Goal: Task Accomplishment & Management: Manage account settings

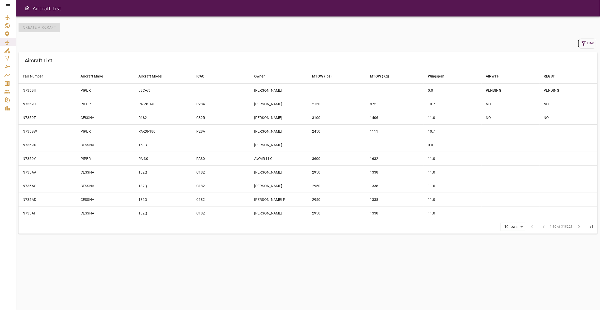
click at [9, 7] on icon at bounding box center [8, 6] width 6 height 6
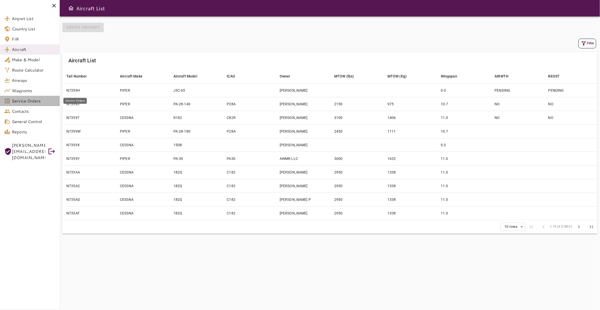
click at [33, 101] on span "Service Orders" at bounding box center [34, 101] width 44 height 6
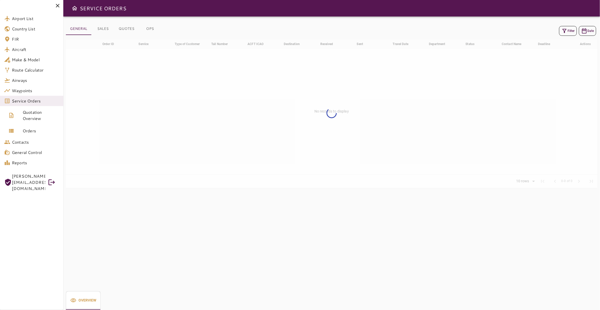
click at [565, 30] on button "Filter" at bounding box center [568, 31] width 18 height 10
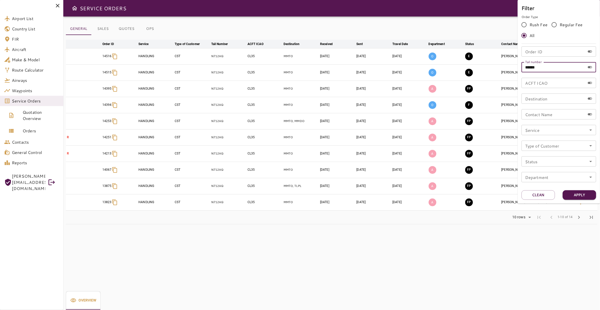
drag, startPoint x: 548, startPoint y: 68, endPoint x: 489, endPoint y: 68, distance: 58.9
click at [521, 68] on input "******" at bounding box center [553, 67] width 64 height 10
type input "*****"
click at [578, 193] on button "Apply" at bounding box center [579, 195] width 33 height 10
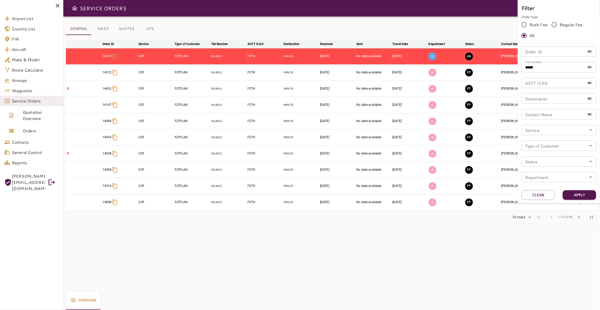
click at [411, 217] on div at bounding box center [300, 155] width 600 height 310
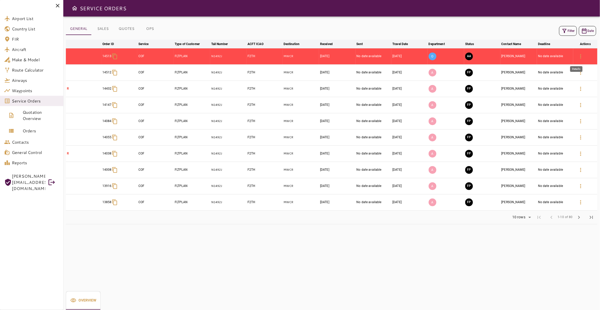
click at [580, 55] on icon "button" at bounding box center [580, 56] width 1 height 4
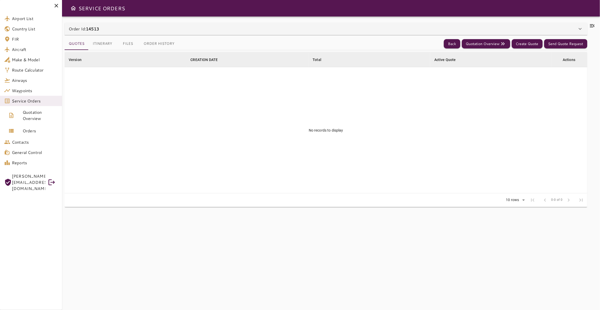
click at [123, 46] on button "Files" at bounding box center [127, 44] width 23 height 12
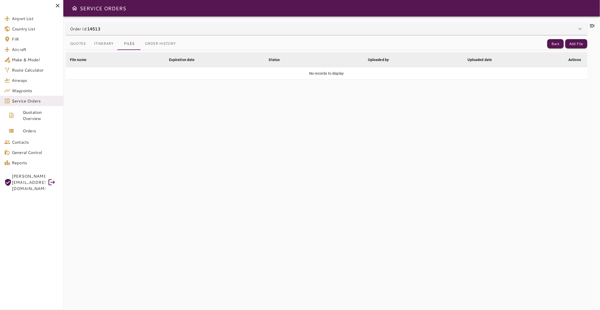
click at [77, 43] on button "Quotes" at bounding box center [78, 44] width 24 height 12
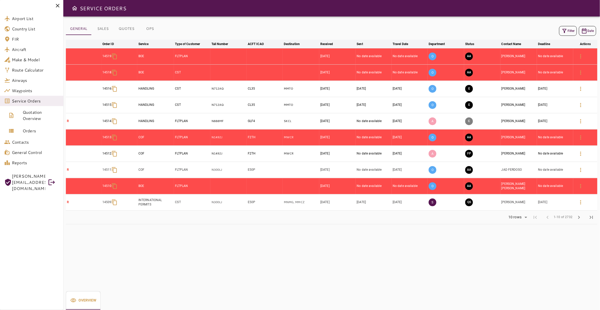
click at [565, 31] on button "Filter" at bounding box center [568, 31] width 18 height 10
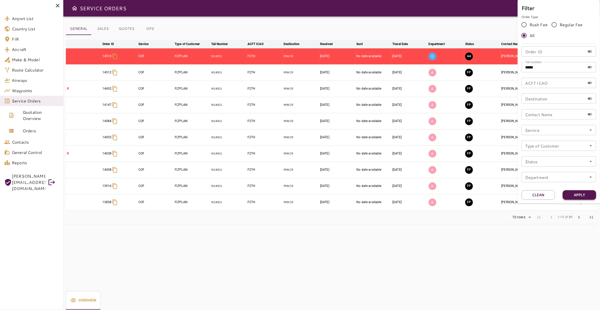
click at [585, 196] on button "Apply" at bounding box center [579, 195] width 33 height 10
click at [365, 243] on div at bounding box center [300, 155] width 600 height 310
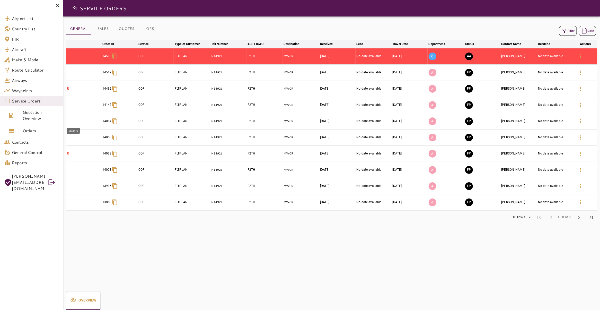
click at [31, 129] on span "Orders" at bounding box center [41, 131] width 37 height 6
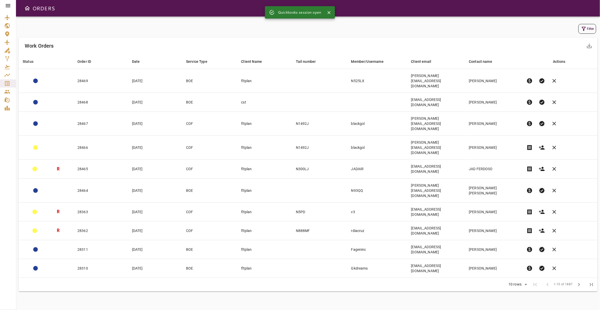
click at [9, 6] on icon at bounding box center [8, 6] width 6 height 6
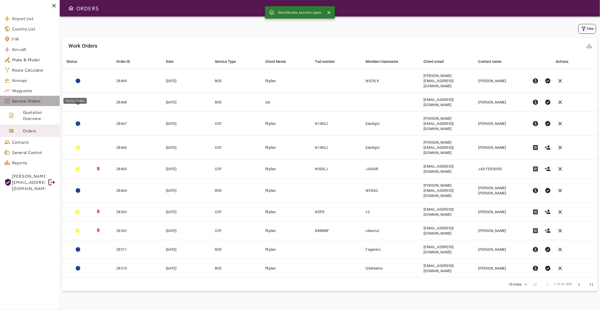
click at [43, 99] on span "Service Orders" at bounding box center [34, 101] width 44 height 6
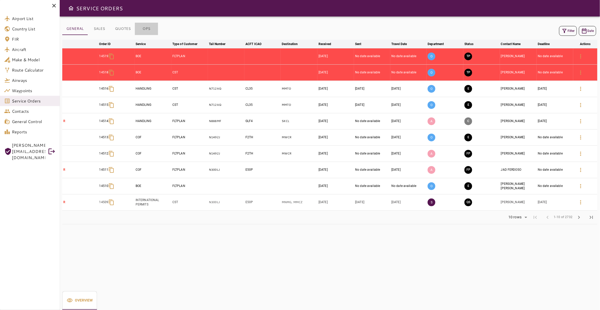
click at [144, 27] on button "OPS" at bounding box center [146, 29] width 23 height 12
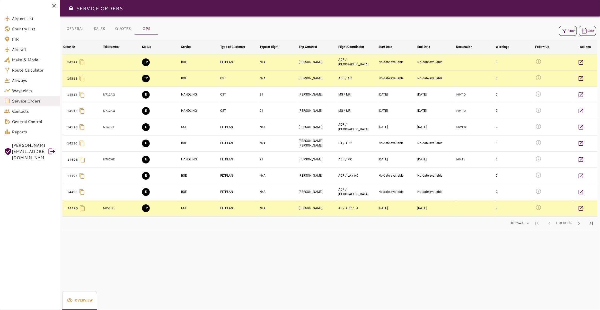
click at [564, 32] on button "Filter" at bounding box center [568, 31] width 18 height 10
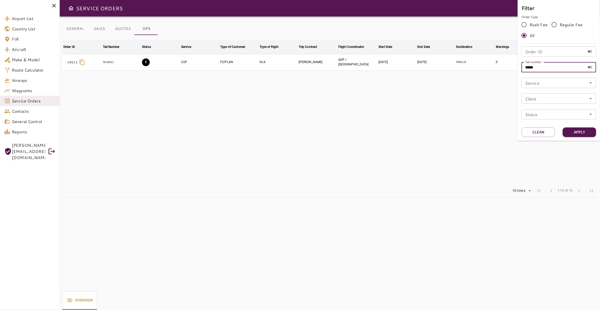
drag, startPoint x: 555, startPoint y: 69, endPoint x: 411, endPoint y: 73, distance: 144.6
click at [521, 72] on input "*****" at bounding box center [553, 67] width 64 height 10
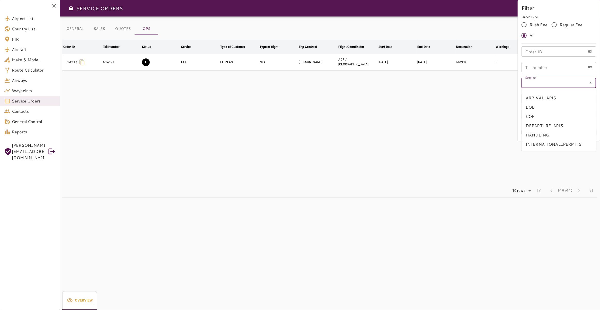
click at [547, 83] on input "Service" at bounding box center [559, 82] width 72 height 7
click at [543, 119] on li "COF" at bounding box center [558, 116] width 75 height 9
type input "***"
click at [578, 131] on button "Apply" at bounding box center [579, 132] width 33 height 10
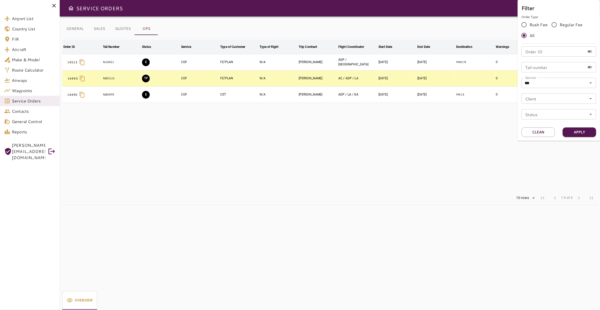
click at [279, 129] on div at bounding box center [300, 155] width 600 height 310
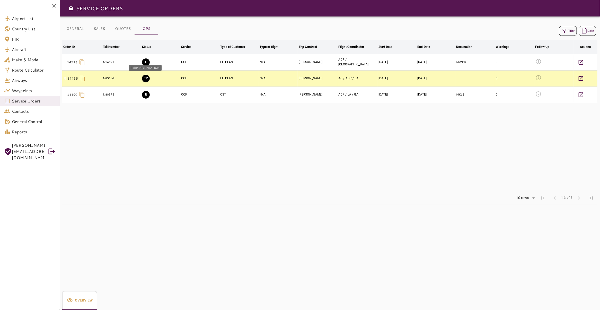
click at [146, 77] on button "TP" at bounding box center [146, 79] width 8 height 8
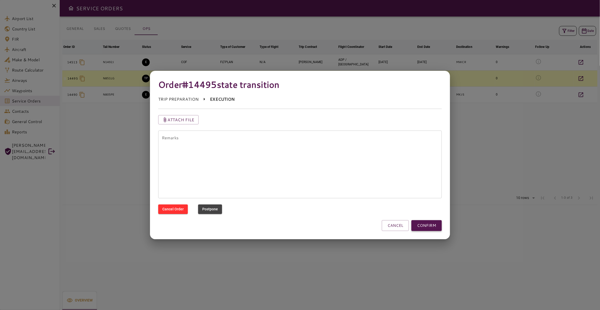
click at [423, 227] on button "CONFIRM" at bounding box center [426, 225] width 30 height 11
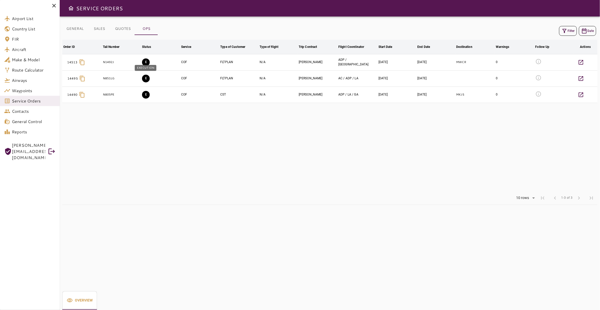
click at [146, 78] on button "E" at bounding box center [146, 79] width 8 height 8
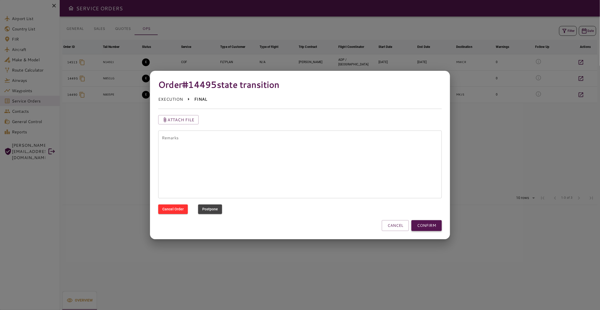
click at [433, 225] on button "CONFIRM" at bounding box center [426, 225] width 30 height 11
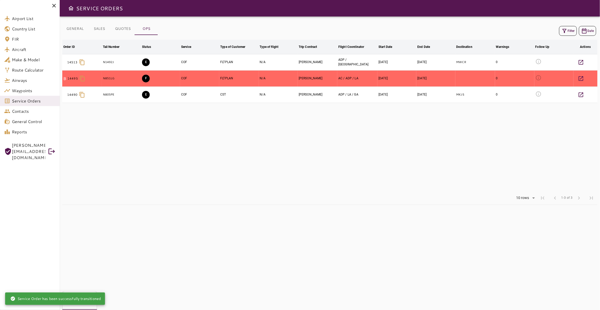
click at [145, 74] on td "F" at bounding box center [160, 78] width 39 height 16
click at [145, 77] on button "F" at bounding box center [146, 79] width 8 height 8
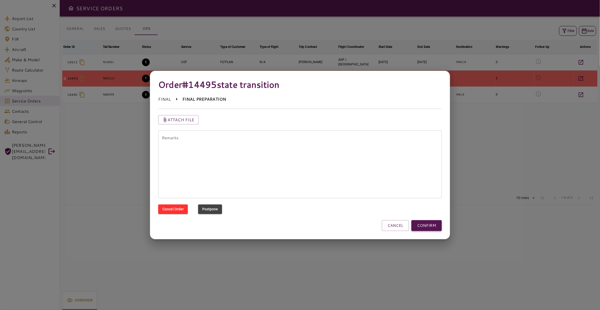
click at [435, 228] on button "CONFIRM" at bounding box center [426, 225] width 30 height 11
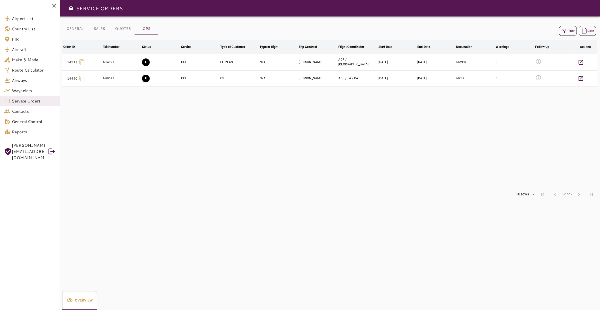
click at [569, 30] on button "Filter" at bounding box center [568, 31] width 18 height 10
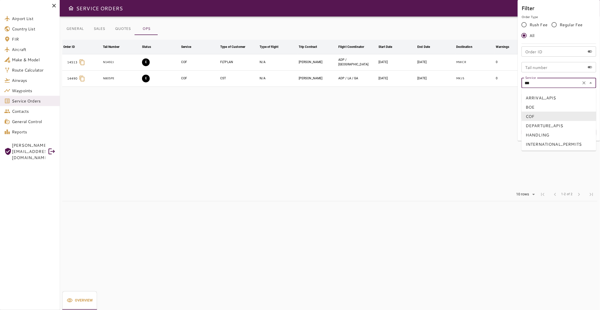
drag, startPoint x: 553, startPoint y: 86, endPoint x: 470, endPoint y: 80, distance: 83.3
click at [523, 83] on input "***" at bounding box center [551, 82] width 56 height 7
click at [583, 82] on icon "Clear" at bounding box center [583, 82] width 5 height 5
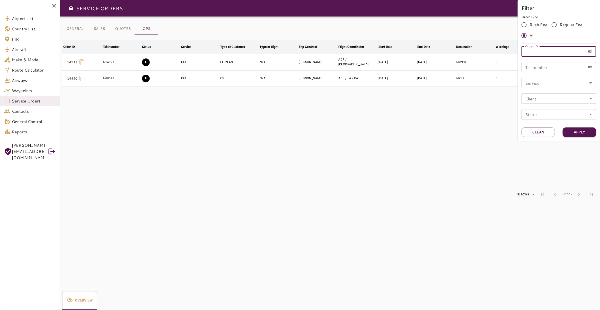
click at [548, 52] on input "Order ID" at bounding box center [553, 51] width 64 height 10
type input "*****"
click at [572, 132] on button "Apply" at bounding box center [579, 132] width 33 height 10
click at [577, 133] on button "Apply" at bounding box center [579, 132] width 33 height 10
click at [344, 132] on div at bounding box center [300, 155] width 600 height 310
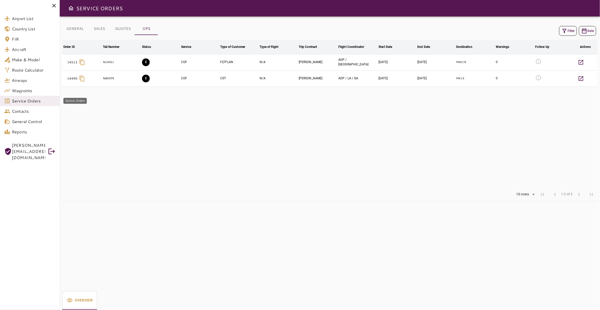
click at [30, 96] on link "Service Orders" at bounding box center [30, 101] width 60 height 10
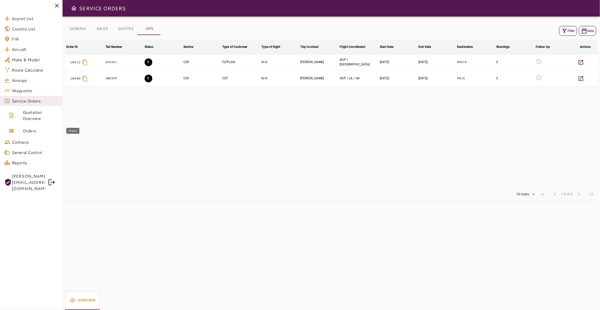
click at [32, 131] on span "Orders" at bounding box center [41, 131] width 36 height 6
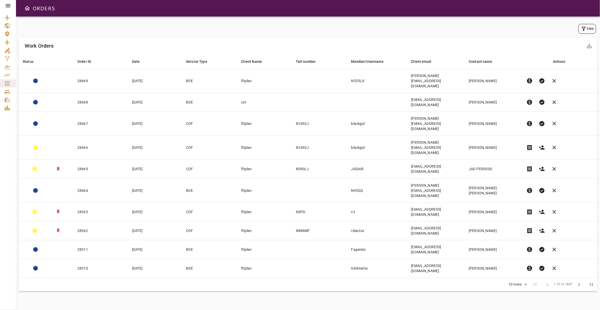
click at [581, 29] on icon "button" at bounding box center [584, 29] width 6 height 6
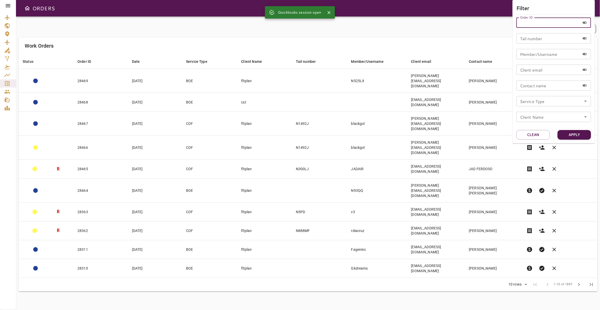
click at [553, 23] on input "Order ID" at bounding box center [548, 22] width 64 height 10
type input "*****"
click at [569, 135] on button "Apply" at bounding box center [573, 135] width 33 height 10
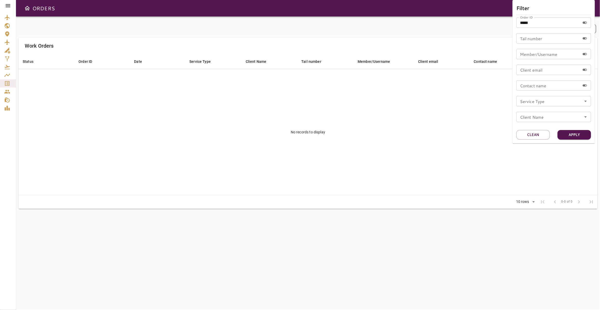
click at [9, 8] on div at bounding box center [300, 155] width 600 height 310
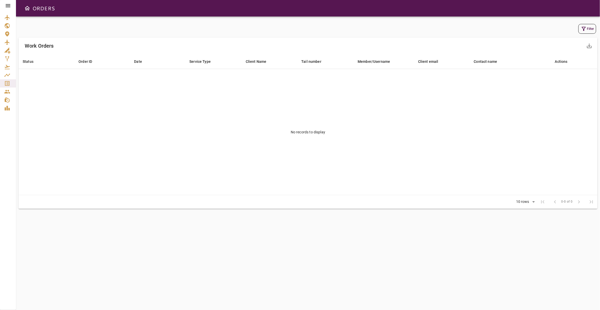
click at [8, 5] on icon at bounding box center [8, 6] width 6 height 6
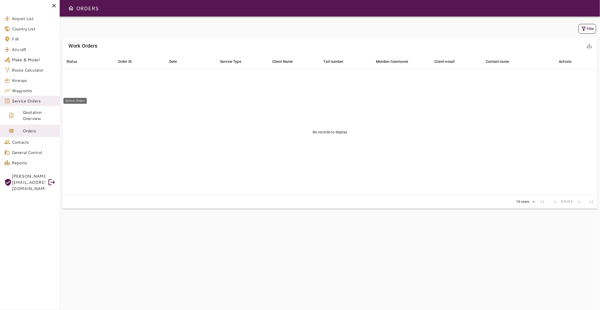
click at [26, 100] on span "Service Orders" at bounding box center [34, 101] width 44 height 6
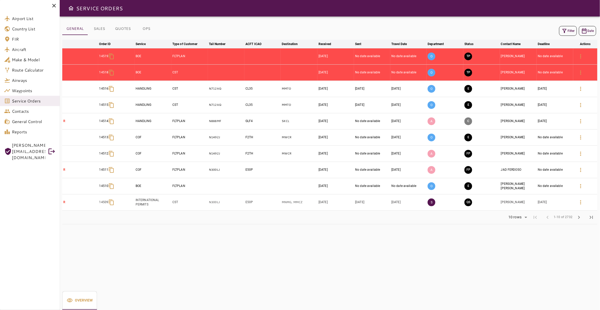
click at [561, 28] on icon "button" at bounding box center [564, 31] width 6 height 6
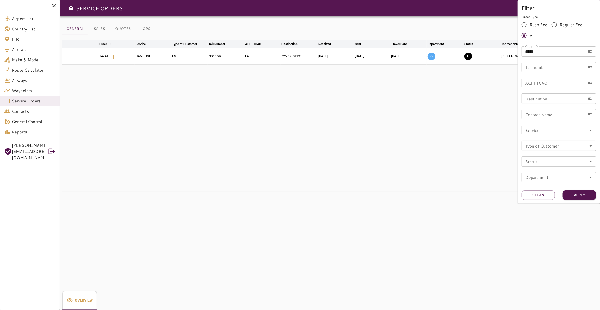
click at [310, 138] on div at bounding box center [300, 155] width 600 height 310
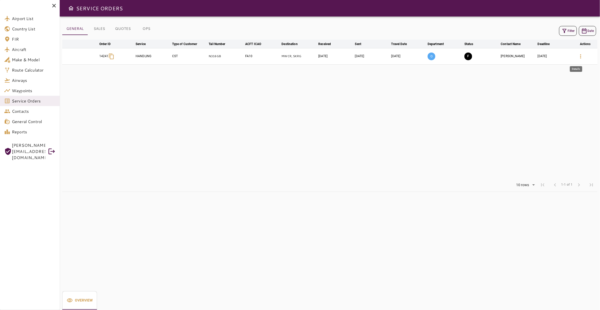
click at [577, 56] on icon "button" at bounding box center [580, 56] width 6 height 6
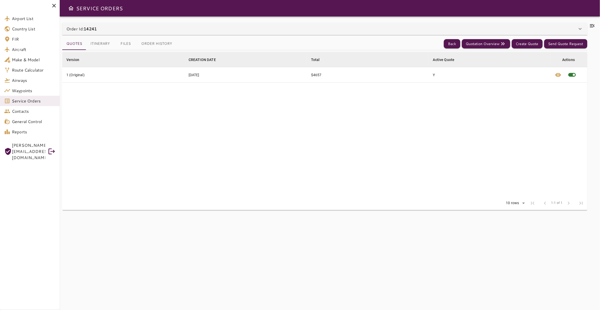
click at [124, 42] on button "Files" at bounding box center [125, 44] width 23 height 12
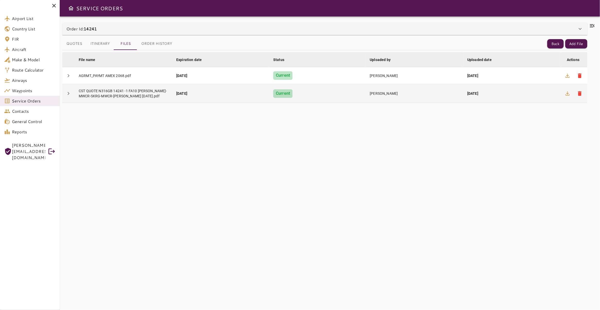
click at [121, 91] on div "CST QUOTE N316GB 14241 -1 FA10 [PERSON_NAME]-MWCR-SKRG-MWCR-[PERSON_NAME] [DATE…" at bounding box center [123, 93] width 89 height 10
click at [565, 95] on icon "button" at bounding box center [567, 93] width 6 height 6
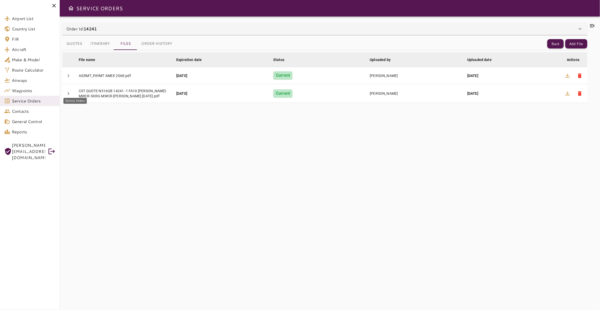
click at [31, 102] on span "Service Orders" at bounding box center [34, 101] width 44 height 6
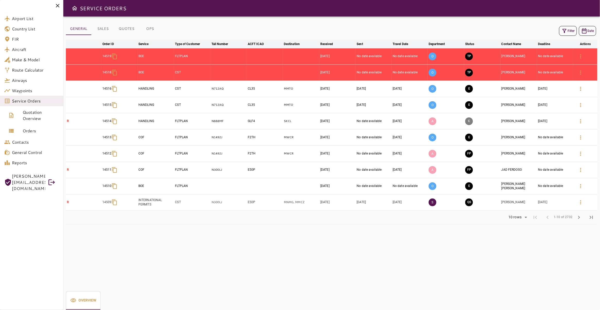
click at [564, 31] on button "Filter" at bounding box center [568, 31] width 18 height 10
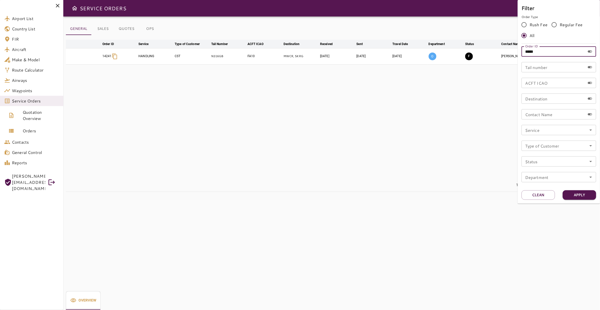
drag, startPoint x: 551, startPoint y: 50, endPoint x: 466, endPoint y: 51, distance: 84.6
click at [521, 51] on input "*****" at bounding box center [553, 51] width 64 height 10
type input "*****"
click at [584, 196] on button "Apply" at bounding box center [579, 195] width 33 height 10
click at [239, 84] on div at bounding box center [300, 155] width 600 height 310
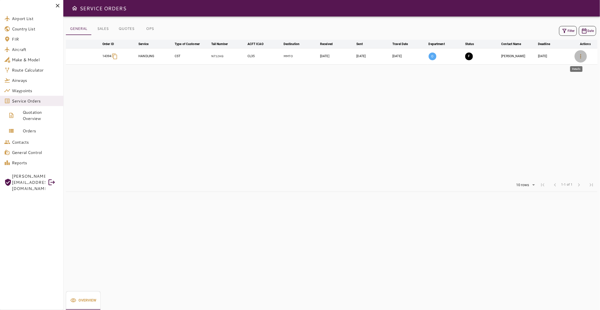
click at [577, 59] on icon "button" at bounding box center [580, 56] width 6 height 6
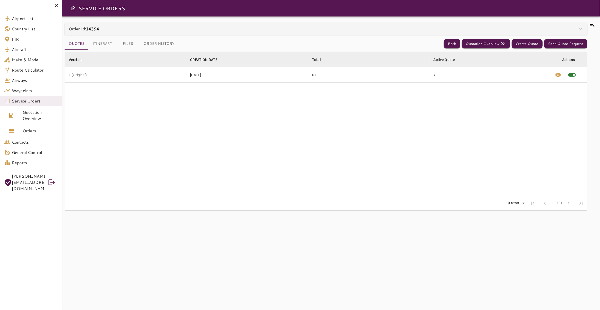
click at [124, 43] on button "Files" at bounding box center [127, 44] width 23 height 12
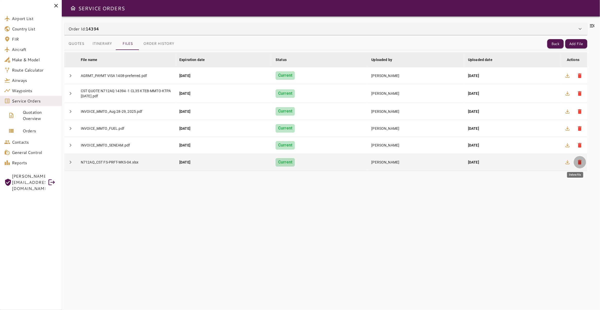
click at [577, 163] on span "delete" at bounding box center [580, 162] width 6 height 6
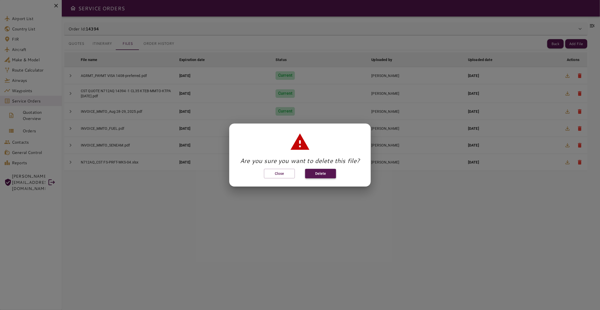
click at [315, 174] on button "Delete" at bounding box center [320, 174] width 31 height 10
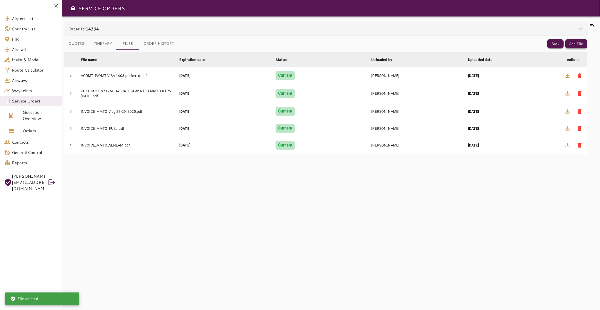
click at [570, 43] on button "Add File" at bounding box center [576, 44] width 22 height 10
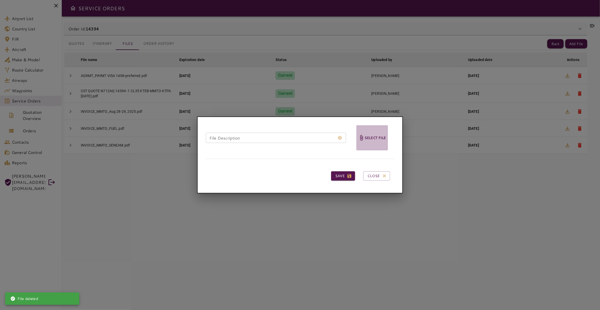
click at [385, 139] on h6 "Select file" at bounding box center [374, 138] width 21 height 6
click at [0, 0] on input "Select file" at bounding box center [0, 0] width 0 height 0
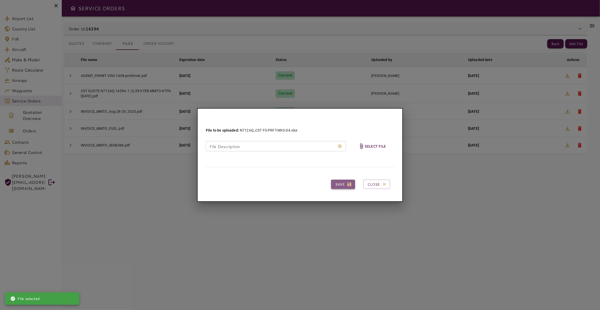
click at [338, 182] on button "Save" at bounding box center [343, 185] width 24 height 10
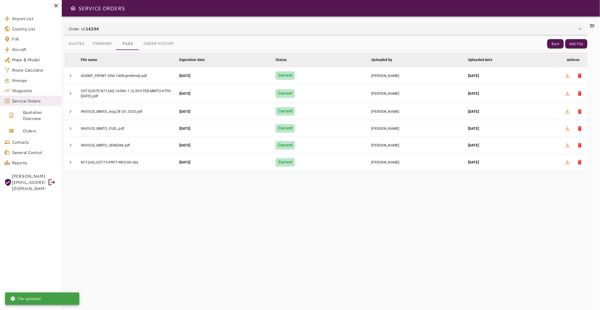
click at [590, 26] on icon at bounding box center [592, 25] width 5 height 3
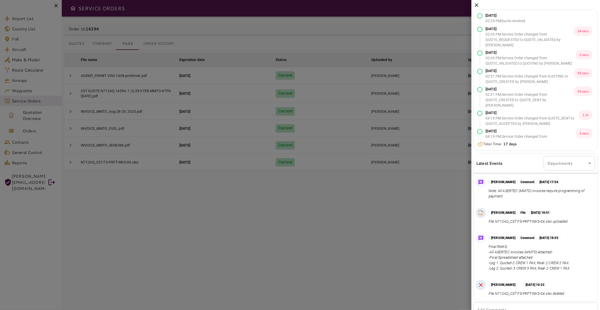
click at [476, 3] on icon at bounding box center [476, 5] width 6 height 6
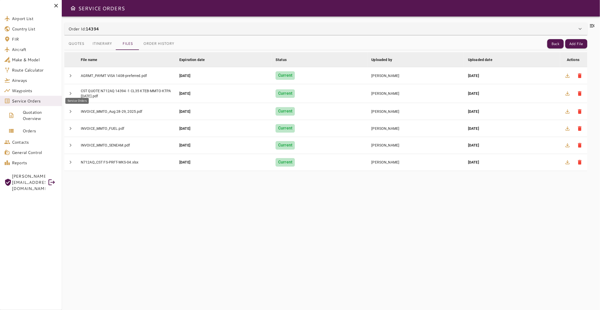
click at [31, 103] on span "Service Orders" at bounding box center [35, 101] width 46 height 6
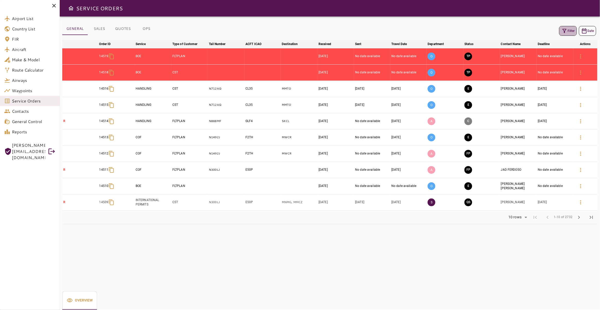
click at [568, 32] on button "Filter" at bounding box center [568, 31] width 18 height 10
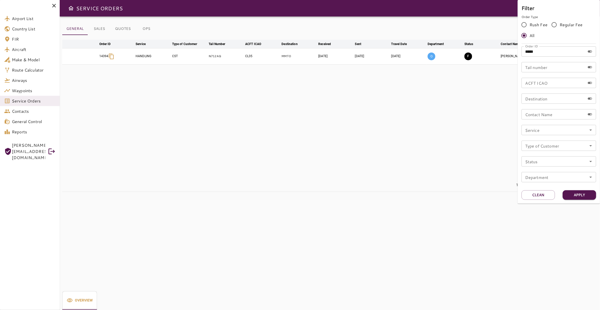
click at [557, 45] on div "Filter Order Type Rush Fee Regular Fee All Order ID ***** Order ID Tail number …" at bounding box center [558, 95] width 75 height 182
click at [558, 51] on input "*****" at bounding box center [553, 51] width 64 height 10
type input "*****"
click at [585, 197] on button "Apply" at bounding box center [579, 195] width 33 height 10
drag, startPoint x: 348, startPoint y: 95, endPoint x: 370, endPoint y: 86, distance: 23.5
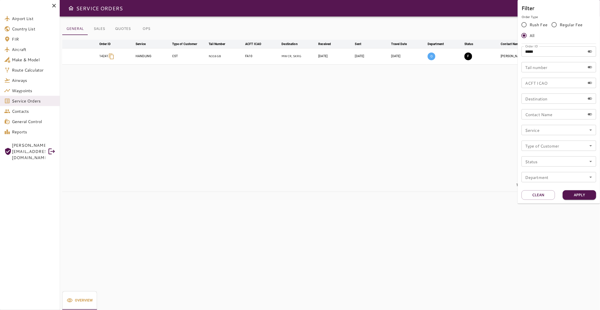
click at [349, 95] on div at bounding box center [300, 155] width 600 height 310
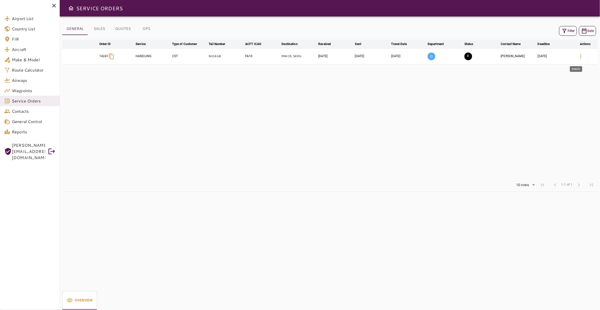
click at [580, 57] on icon "button" at bounding box center [580, 56] width 1 height 4
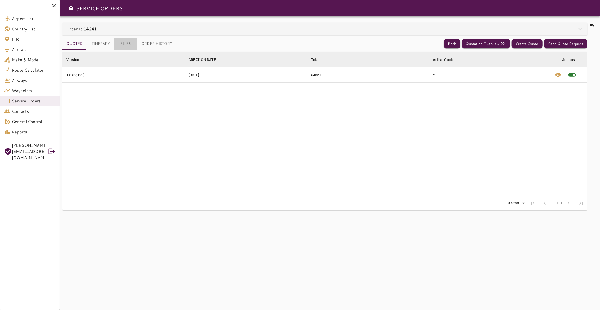
click at [128, 46] on button "Files" at bounding box center [125, 44] width 23 height 12
